Goal: Navigation & Orientation: Find specific page/section

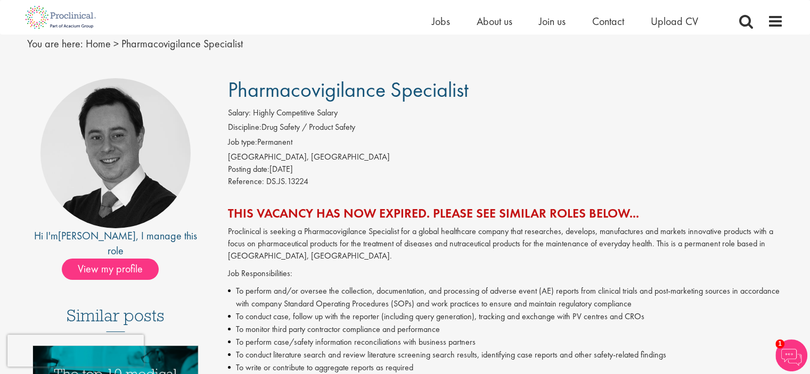
scroll to position [43, 0]
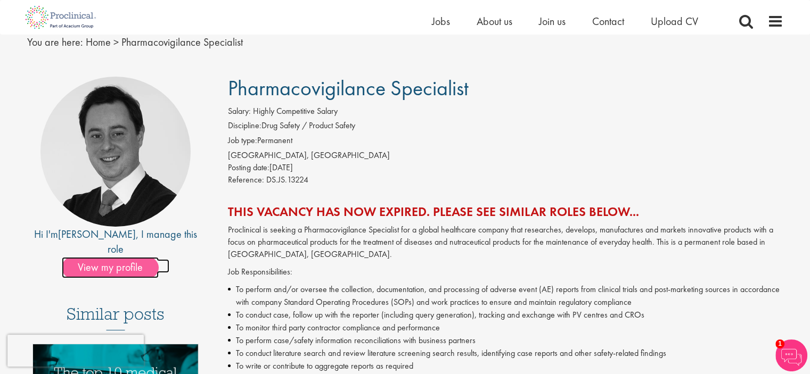
click at [133, 257] on span "View my profile" at bounding box center [110, 267] width 97 height 21
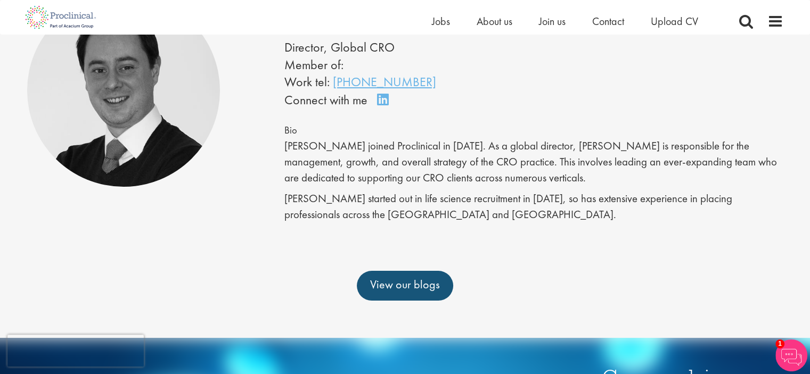
scroll to position [128, 0]
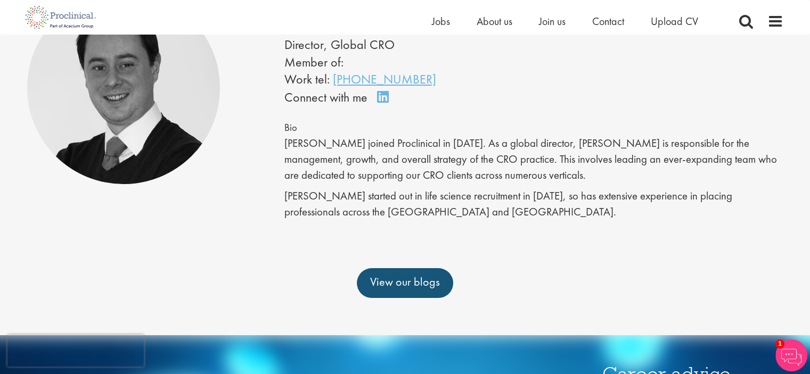
drag, startPoint x: 818, startPoint y: 44, endPoint x: 818, endPoint y: 102, distance: 58.1
click at [810, 102] on html "This website uses cookies. By continuing to use this site, you are giving your …" at bounding box center [405, 291] width 810 height 839
click at [388, 291] on link "View our blogs" at bounding box center [405, 283] width 96 height 30
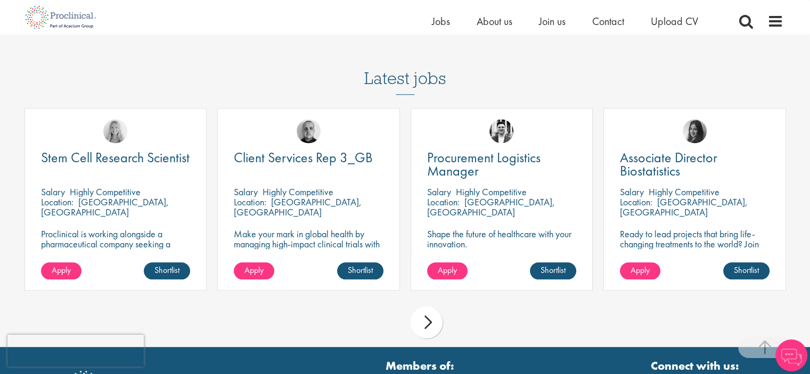
scroll to position [1199, 0]
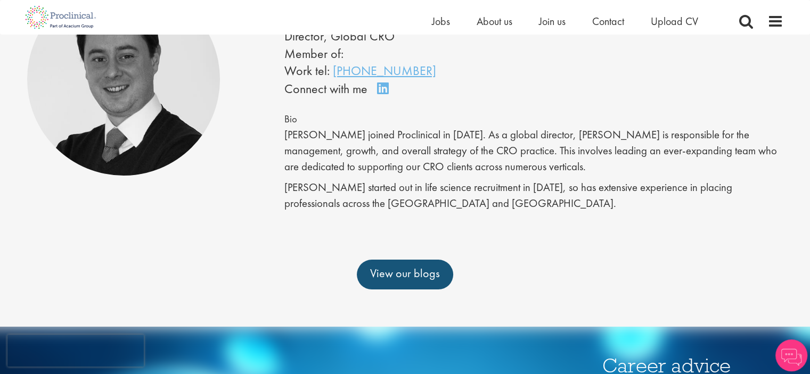
scroll to position [136, 0]
